Goal: Information Seeking & Learning: Learn about a topic

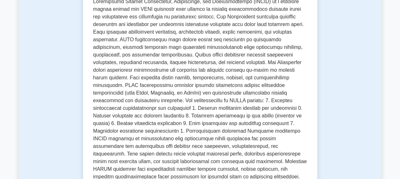
scroll to position [235, 0]
click at [171, 36] on p at bounding box center [200, 97] width 214 height 201
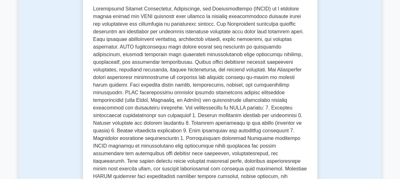
scroll to position [227, 0]
click at [311, 73] on div "Information Systems Acquisition, Development, and Implementation - Acquisition …" at bounding box center [200, 70] width 234 height 434
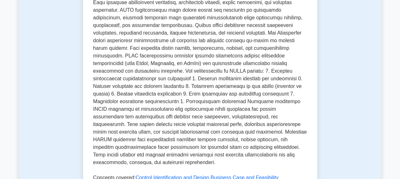
scroll to position [266, 0]
click at [334, 127] on div "Test Flashcards Information Systems Acquisition, Development, and Implementatio…" at bounding box center [200, 23] width 362 height 483
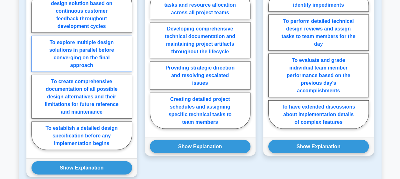
scroll to position [673, 0]
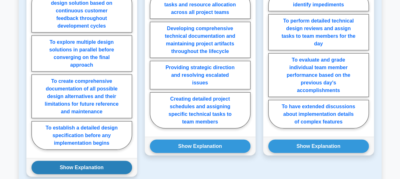
click at [93, 161] on button "Show Explanation" at bounding box center [81, 167] width 100 height 13
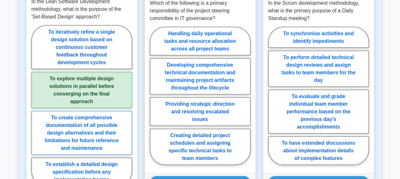
scroll to position [637, 0]
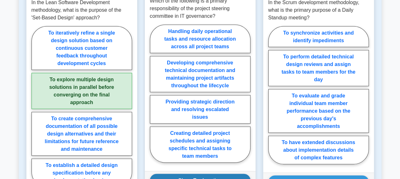
click at [186, 174] on button "Show Explanation" at bounding box center [200, 180] width 100 height 13
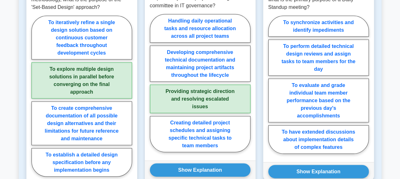
scroll to position [647, 0]
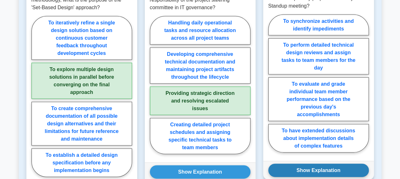
click at [298, 164] on button "Show Explanation" at bounding box center [318, 170] width 100 height 13
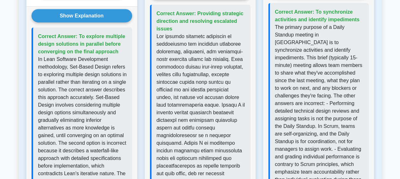
scroll to position [827, 0]
